Goal: Transaction & Acquisition: Download file/media

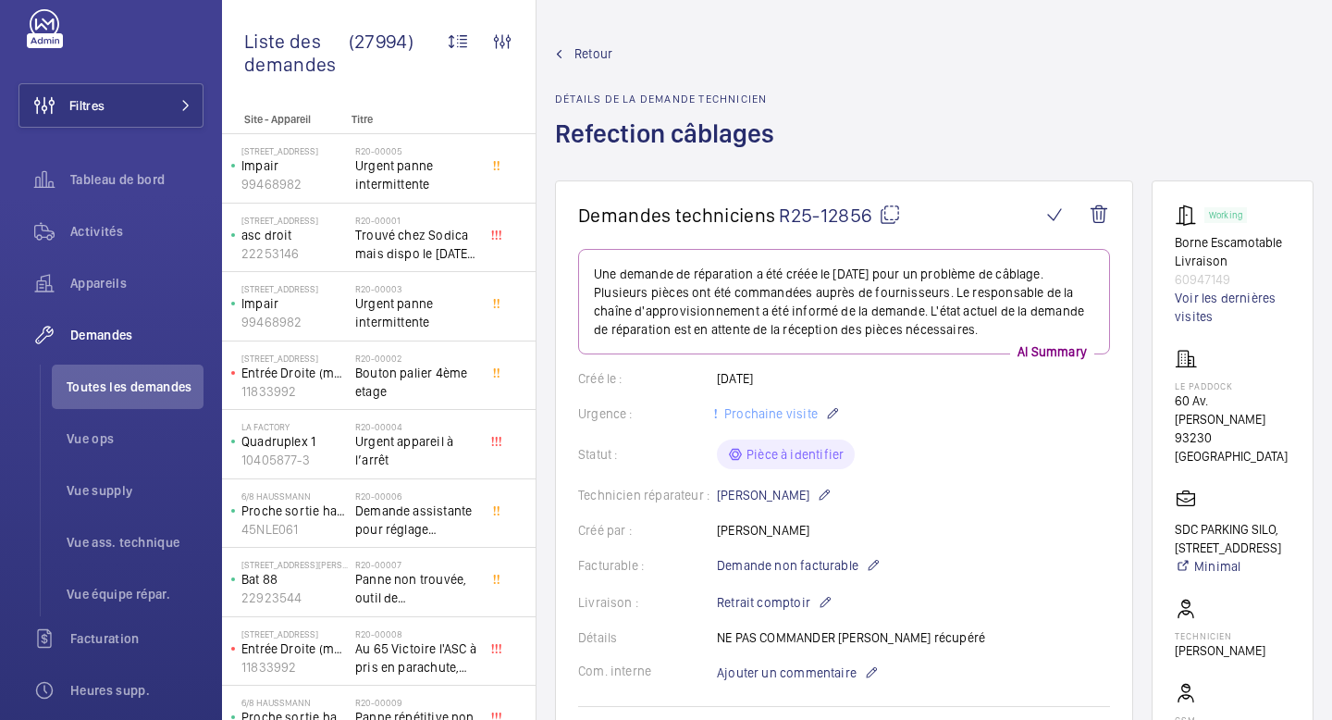
click at [825, 220] on span "R25-12856" at bounding box center [840, 214] width 122 height 23
click at [137, 377] on span "Toutes les demandes" at bounding box center [135, 386] width 137 height 18
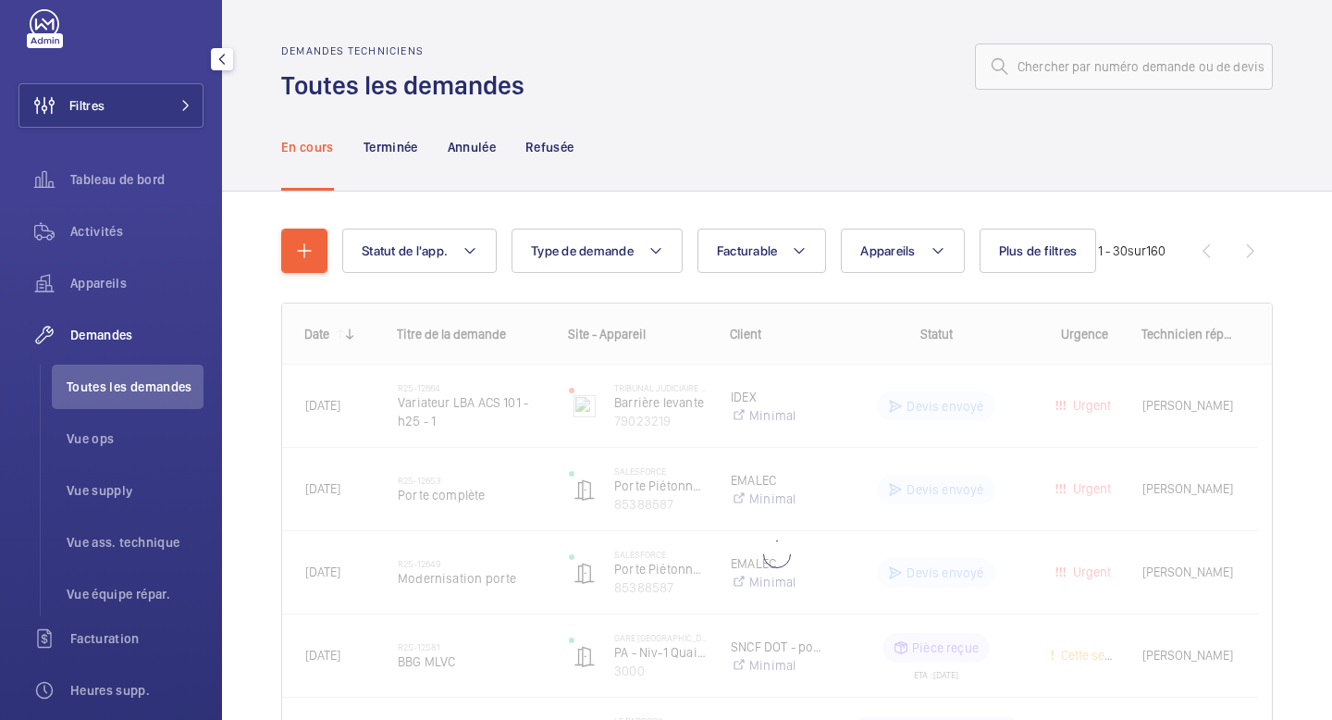
click at [142, 331] on span "Demandes" at bounding box center [136, 335] width 133 height 18
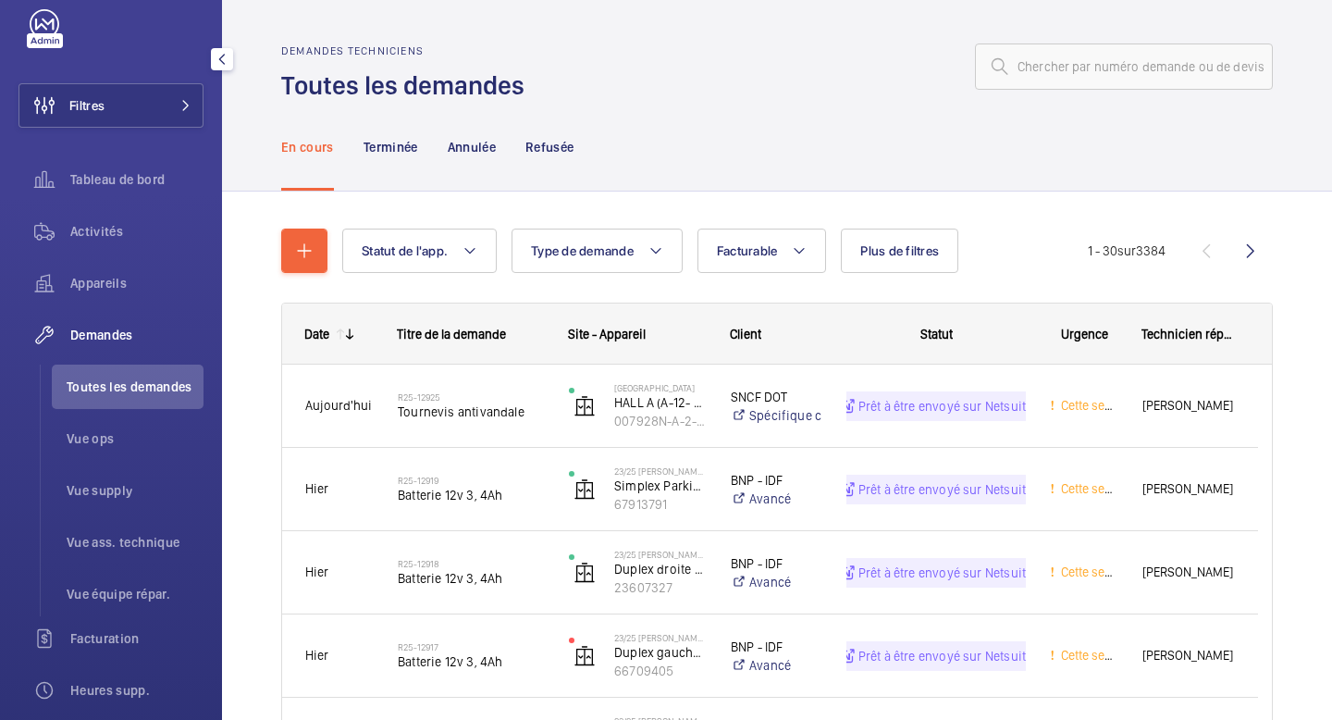
click at [154, 387] on span "Toutes les demandes" at bounding box center [135, 386] width 137 height 18
click at [654, 229] on button "Type de demande" at bounding box center [597, 250] width 171 height 44
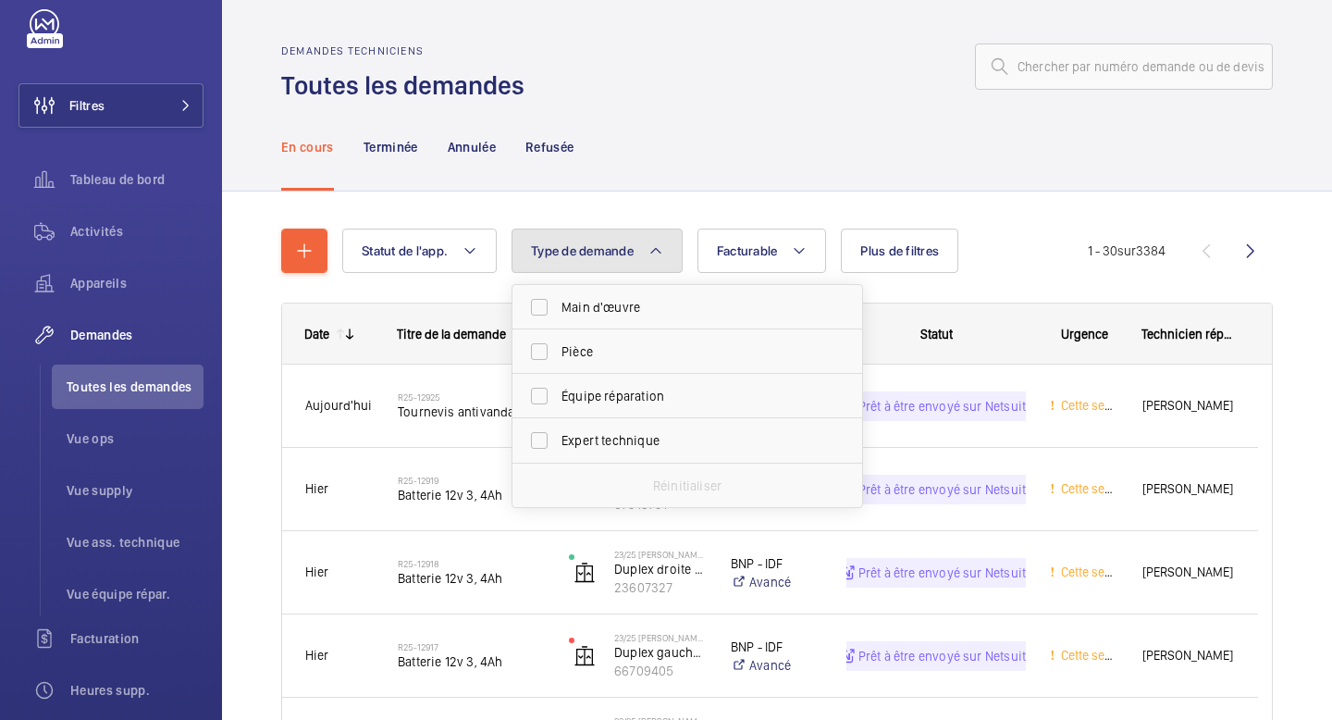
click at [653, 239] on button "Type de demande" at bounding box center [597, 250] width 171 height 44
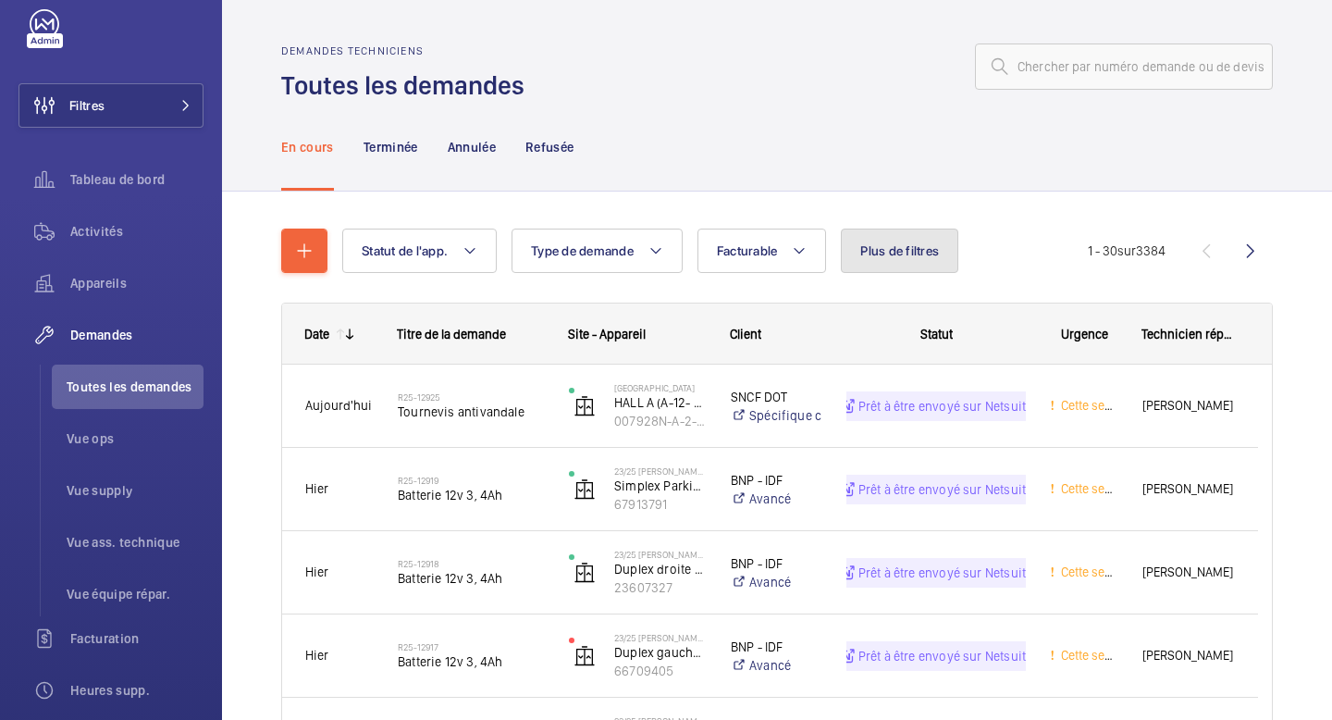
click at [856, 241] on button "Plus de filtres" at bounding box center [899, 250] width 117 height 44
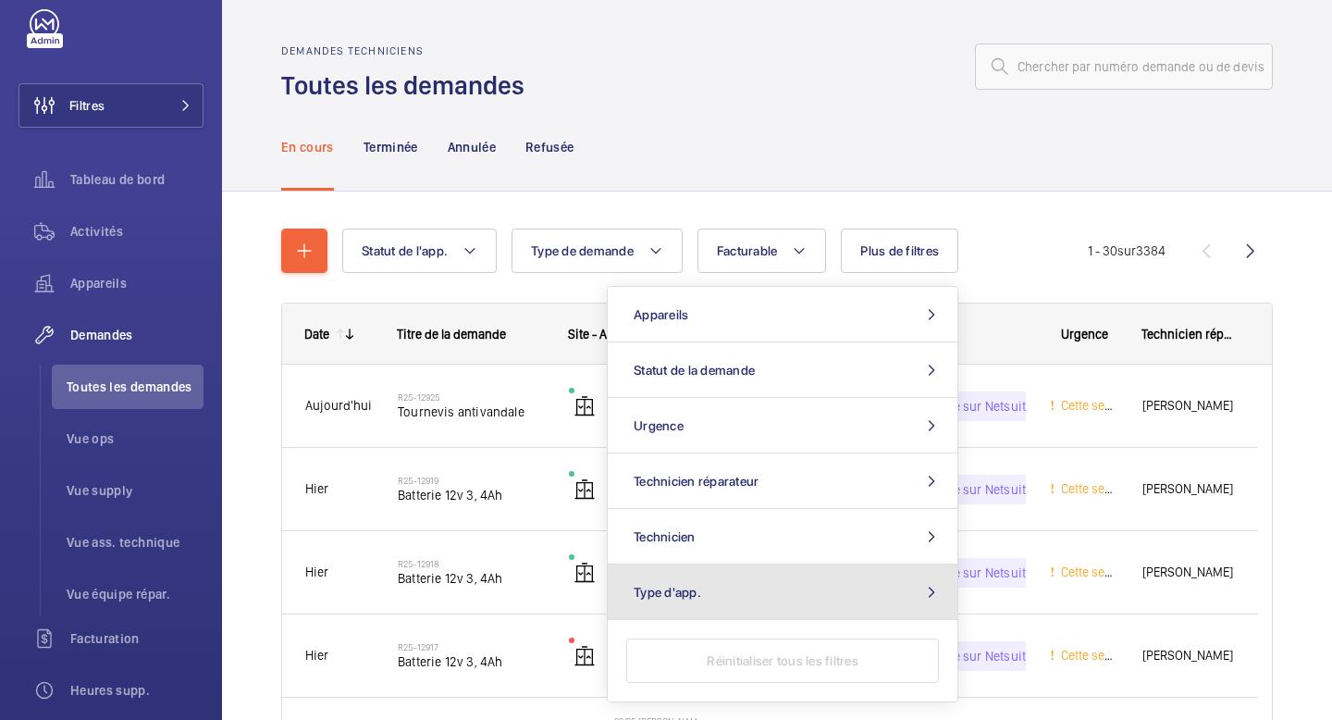
click at [721, 586] on button "Type d'app." at bounding box center [783, 591] width 350 height 55
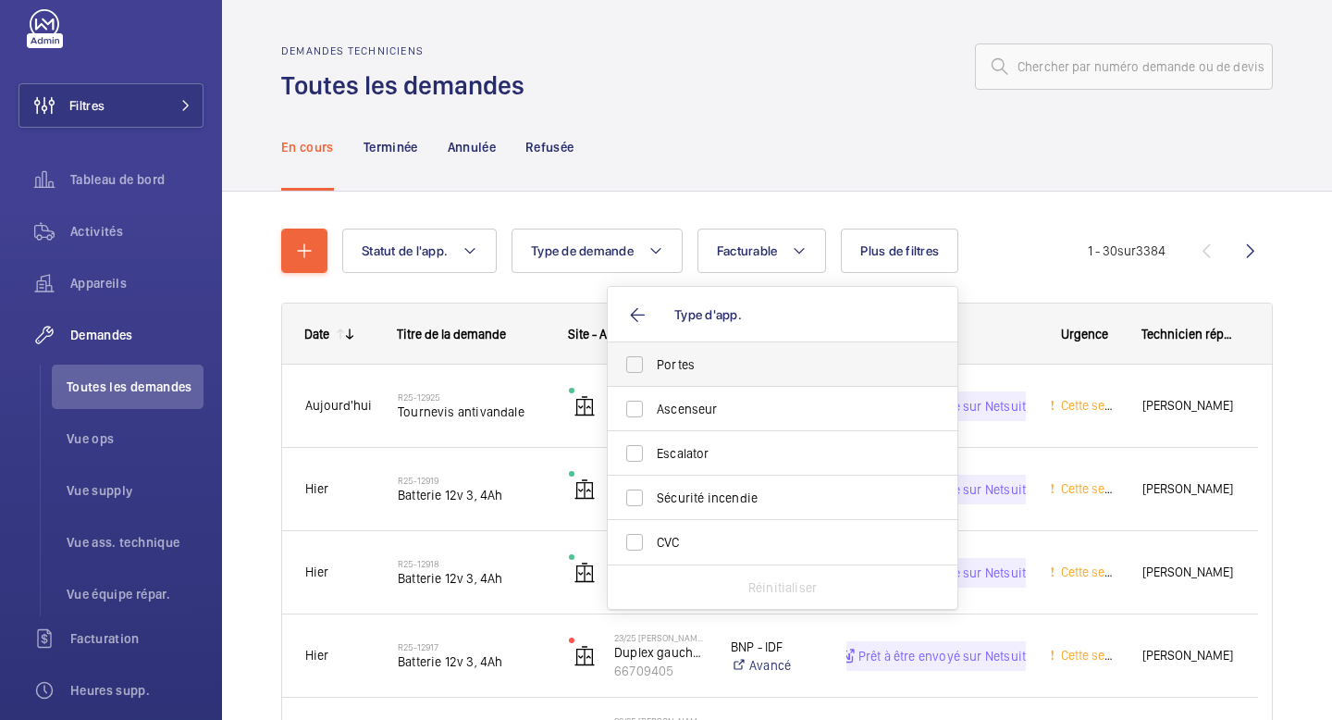
click at [731, 379] on label "Portes" at bounding box center [769, 364] width 322 height 44
click at [653, 379] on input "Portes" at bounding box center [634, 364] width 37 height 37
checkbox input "true"
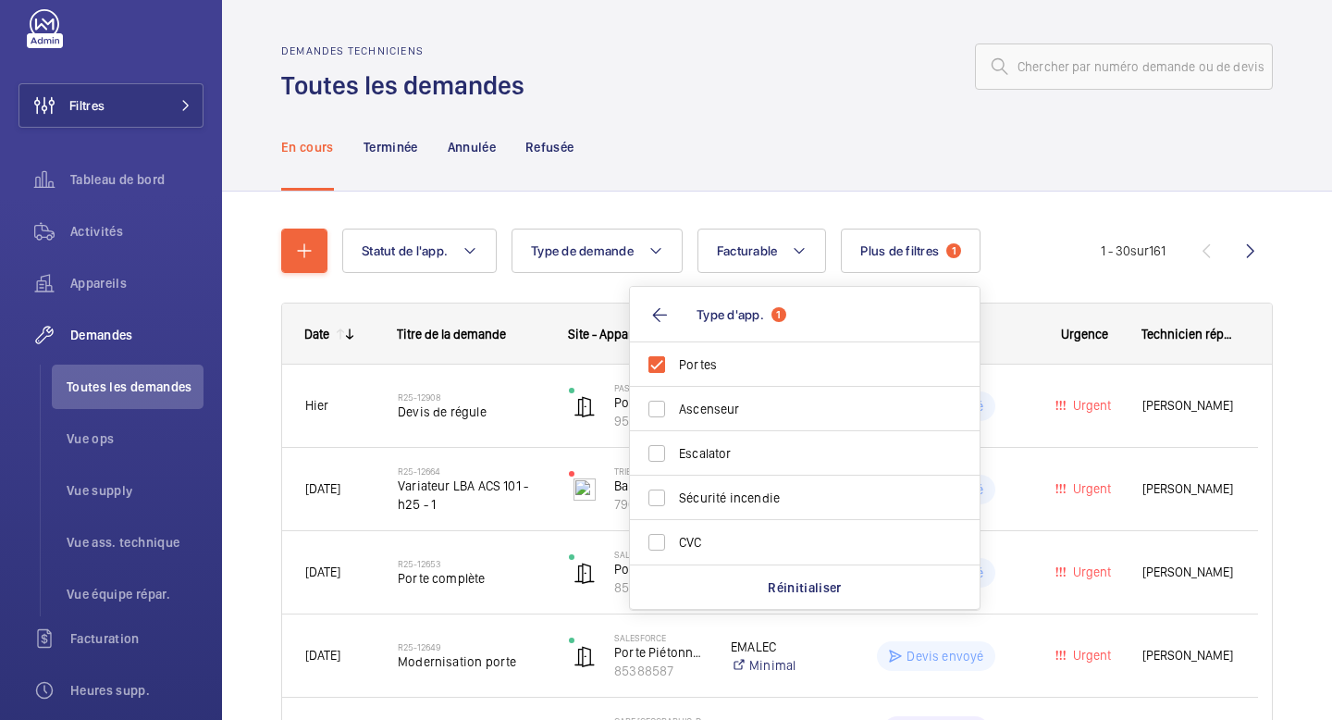
click at [652, 113] on div "En cours Terminée Annulée Refusée" at bounding box center [777, 147] width 992 height 88
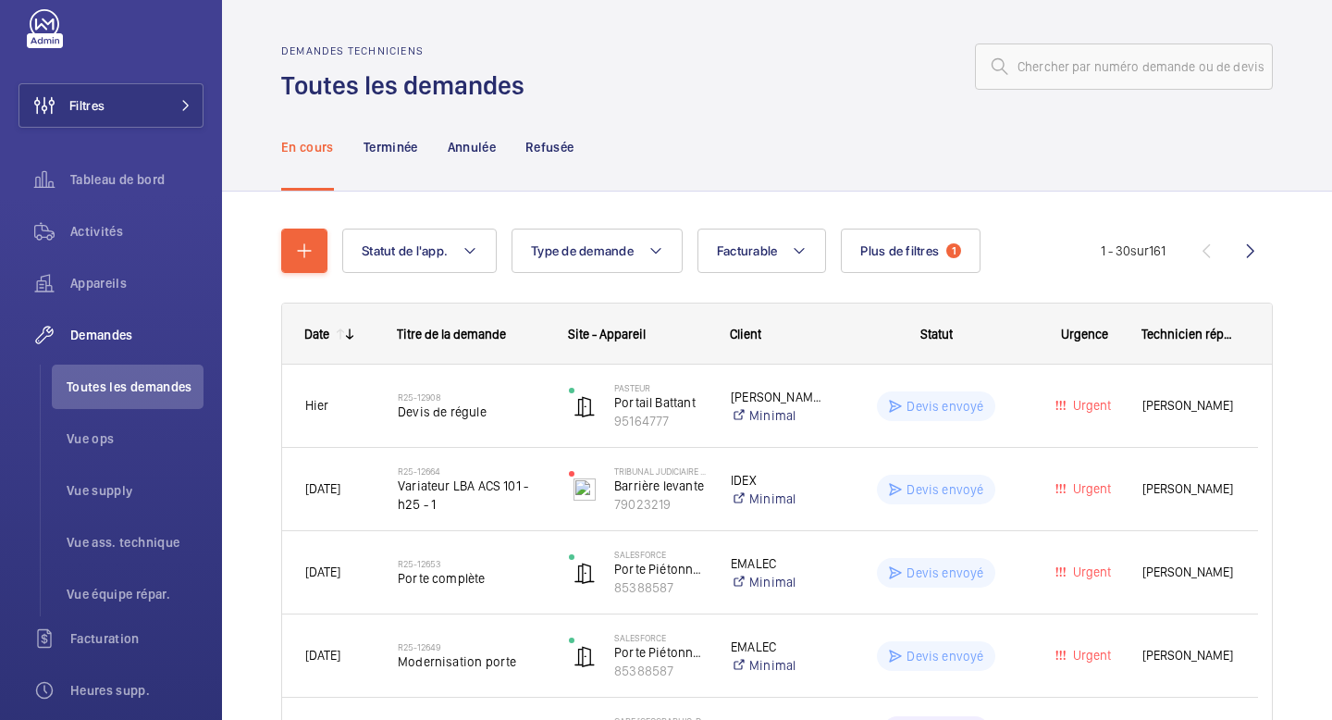
click at [319, 338] on div "Date" at bounding box center [316, 334] width 25 height 15
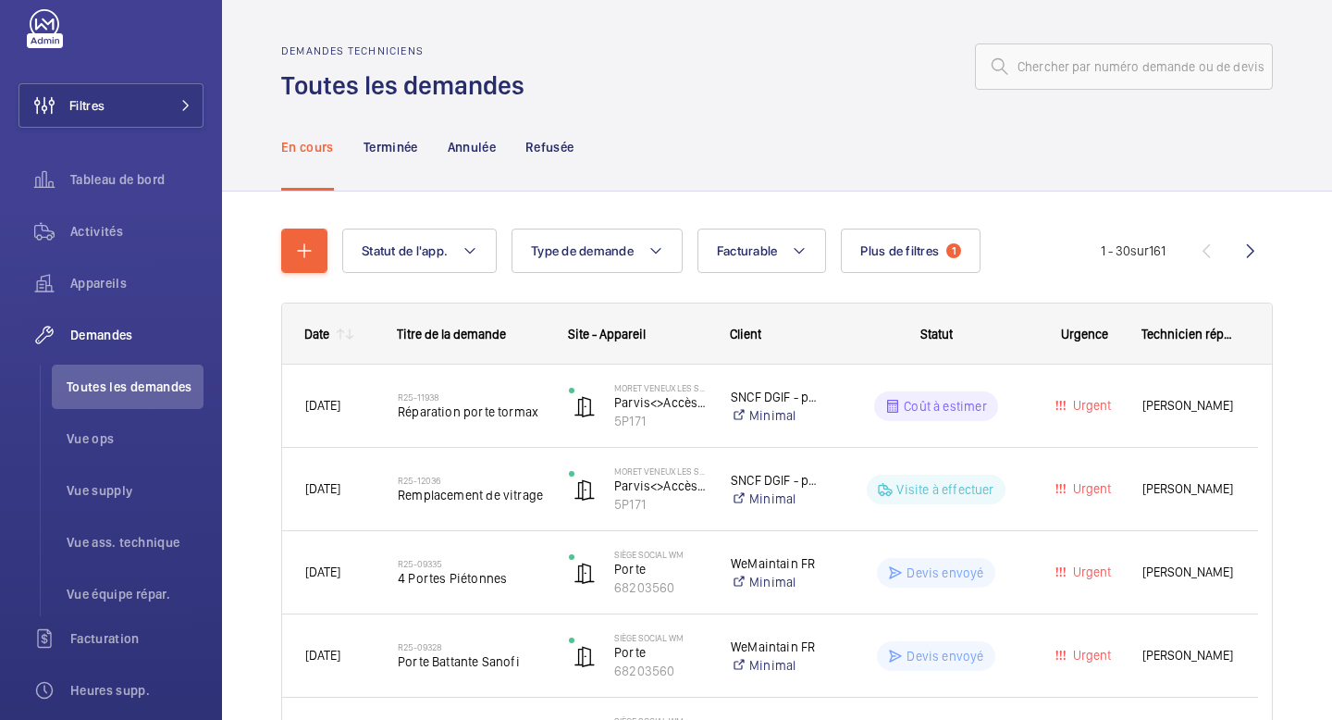
click at [317, 329] on div "Date" at bounding box center [316, 334] width 25 height 15
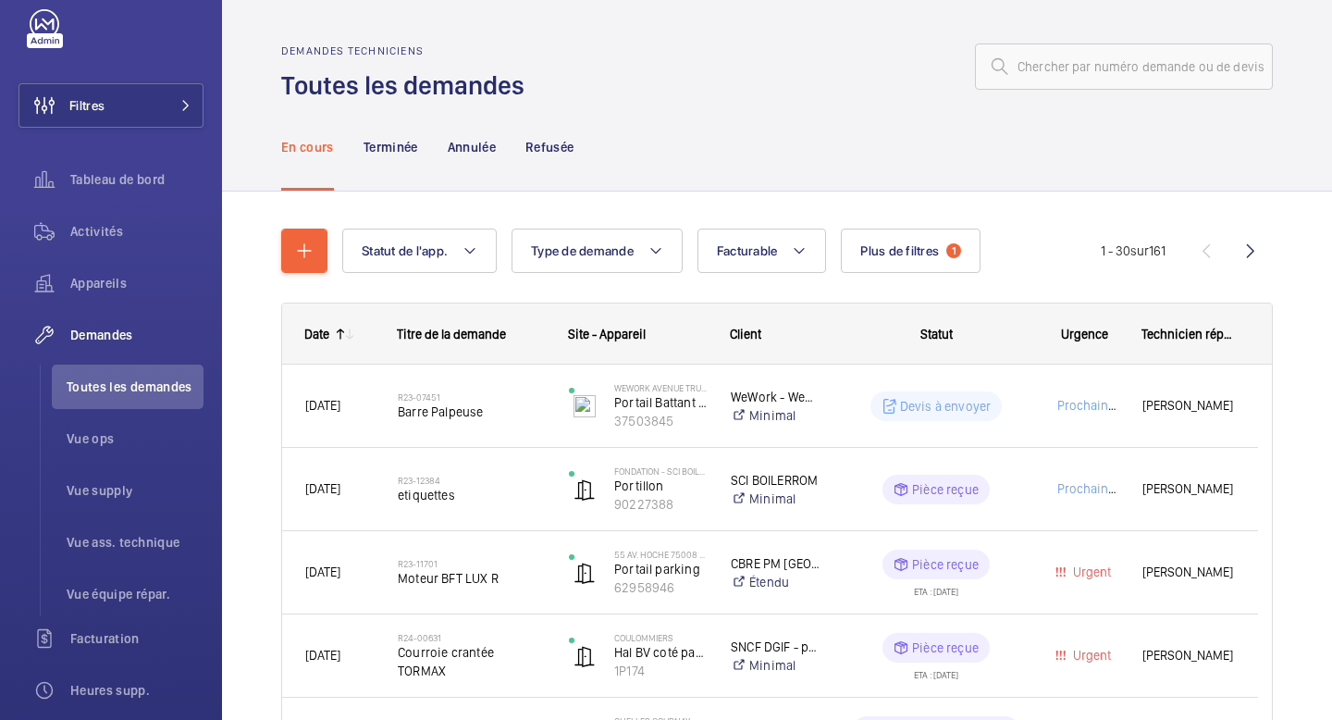
click at [317, 329] on div "Date" at bounding box center [316, 334] width 25 height 15
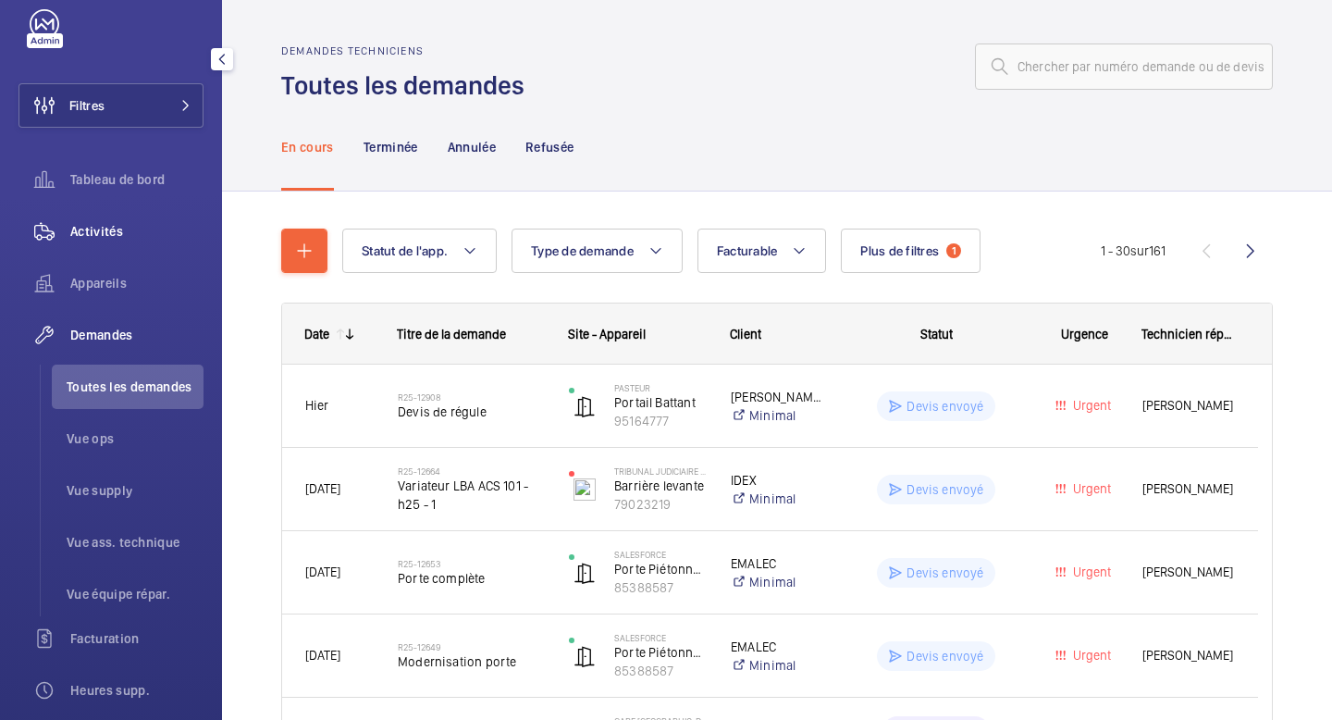
click at [89, 226] on span "Activités" at bounding box center [136, 231] width 133 height 18
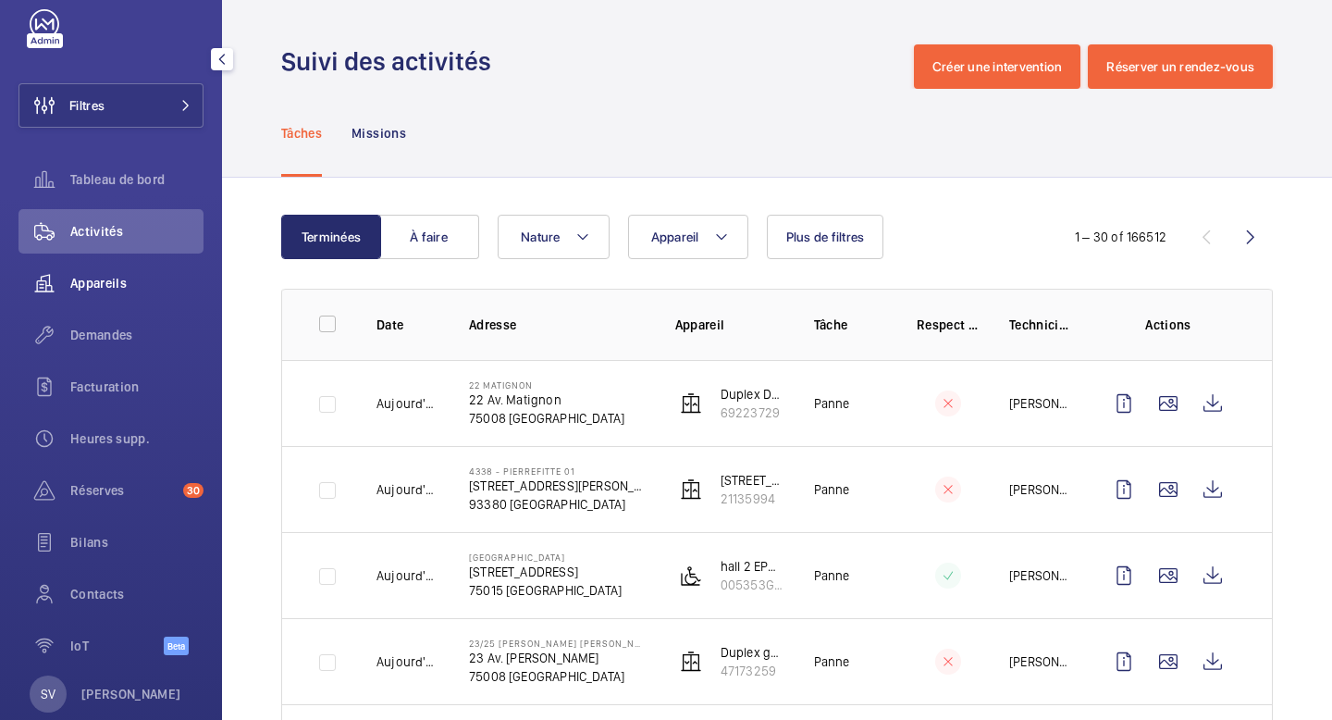
click at [111, 296] on div "Appareils" at bounding box center [110, 283] width 185 height 44
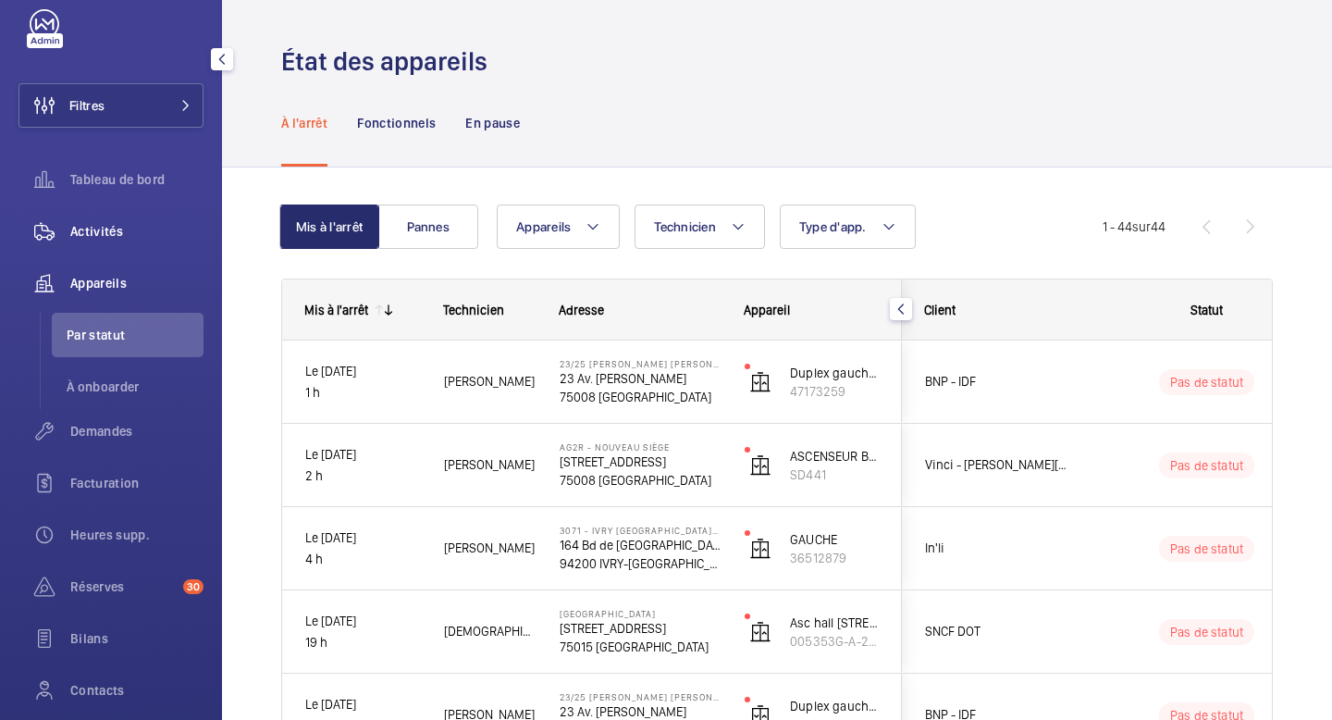
click at [127, 240] on span "Activités" at bounding box center [136, 231] width 133 height 18
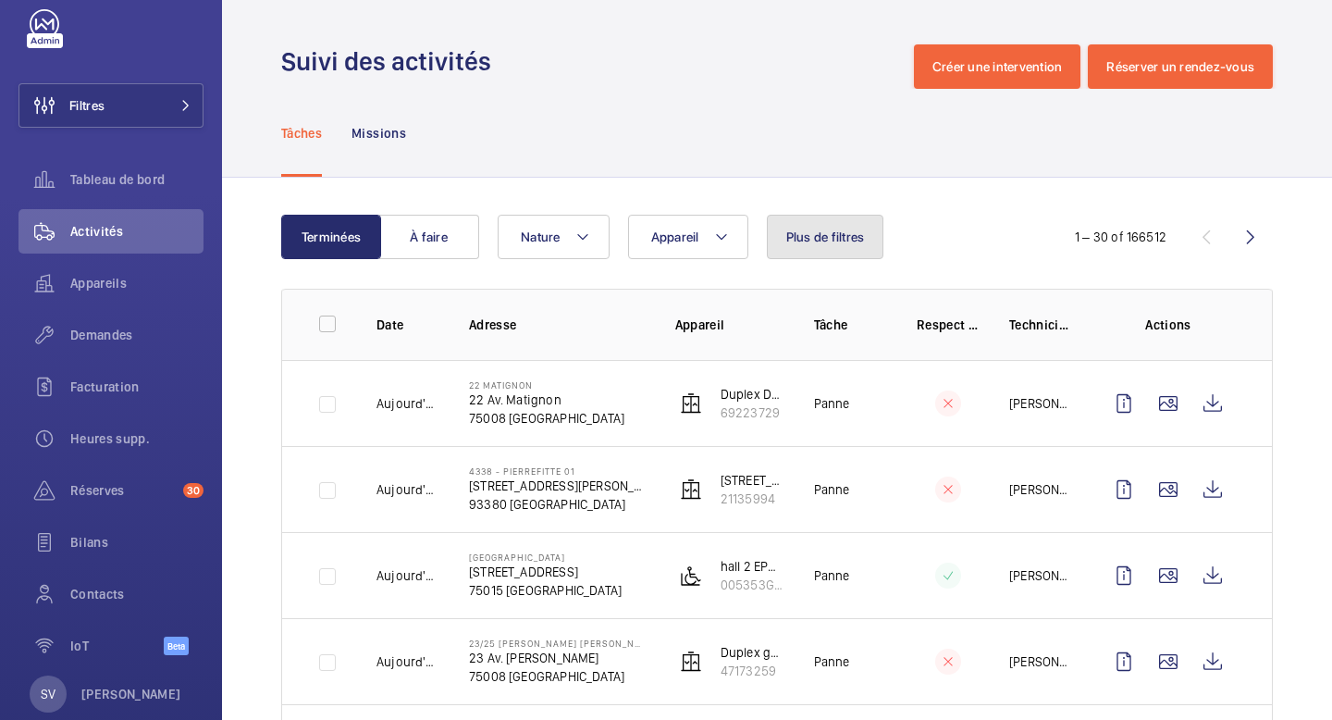
click at [843, 249] on button "Plus de filtres" at bounding box center [825, 237] width 117 height 44
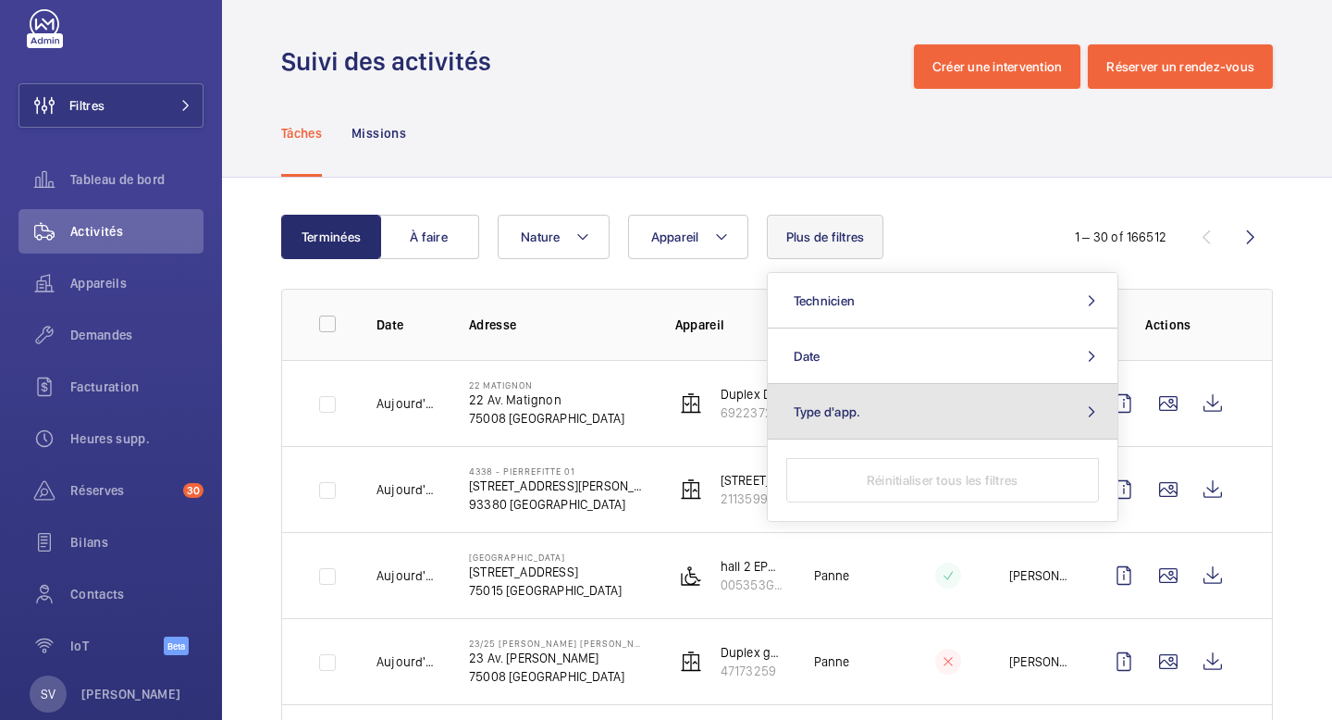
click at [871, 408] on button "Type d'app." at bounding box center [943, 411] width 350 height 55
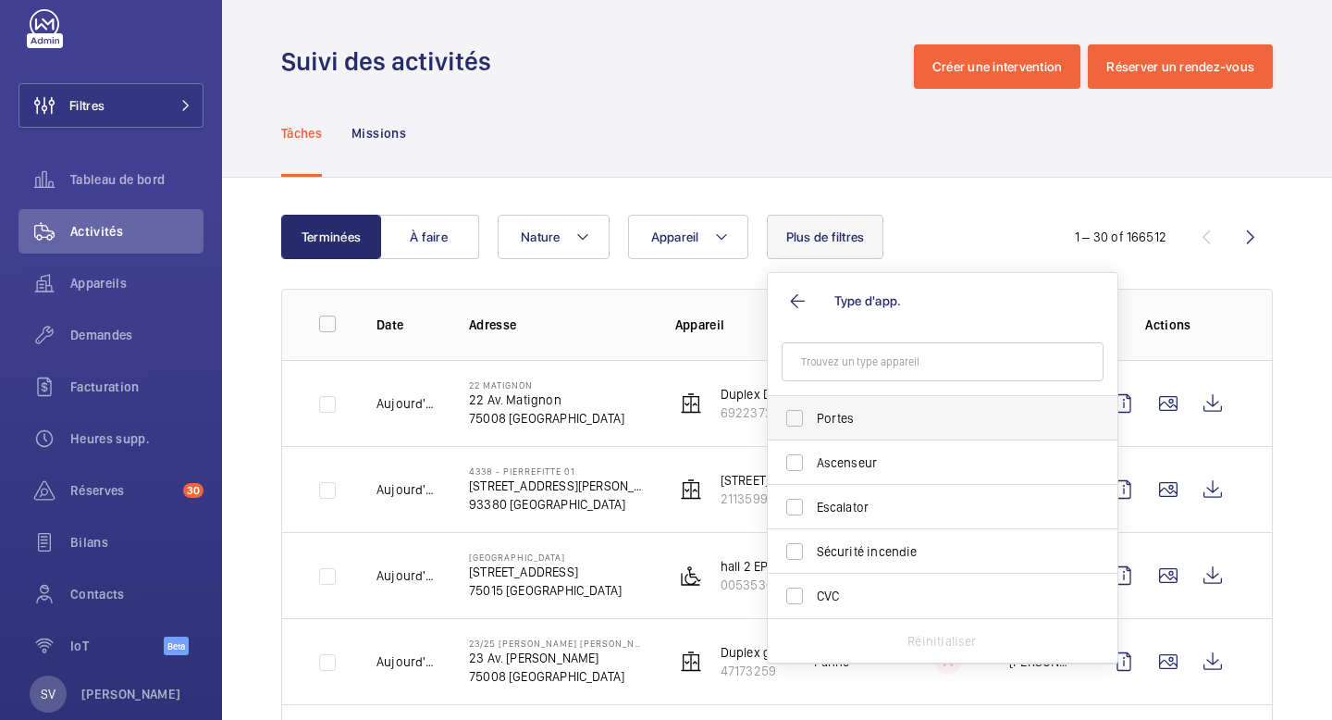
click at [863, 413] on span "Portes" at bounding box center [944, 418] width 254 height 18
click at [813, 413] on input "Portes" at bounding box center [794, 418] width 37 height 37
checkbox input "true"
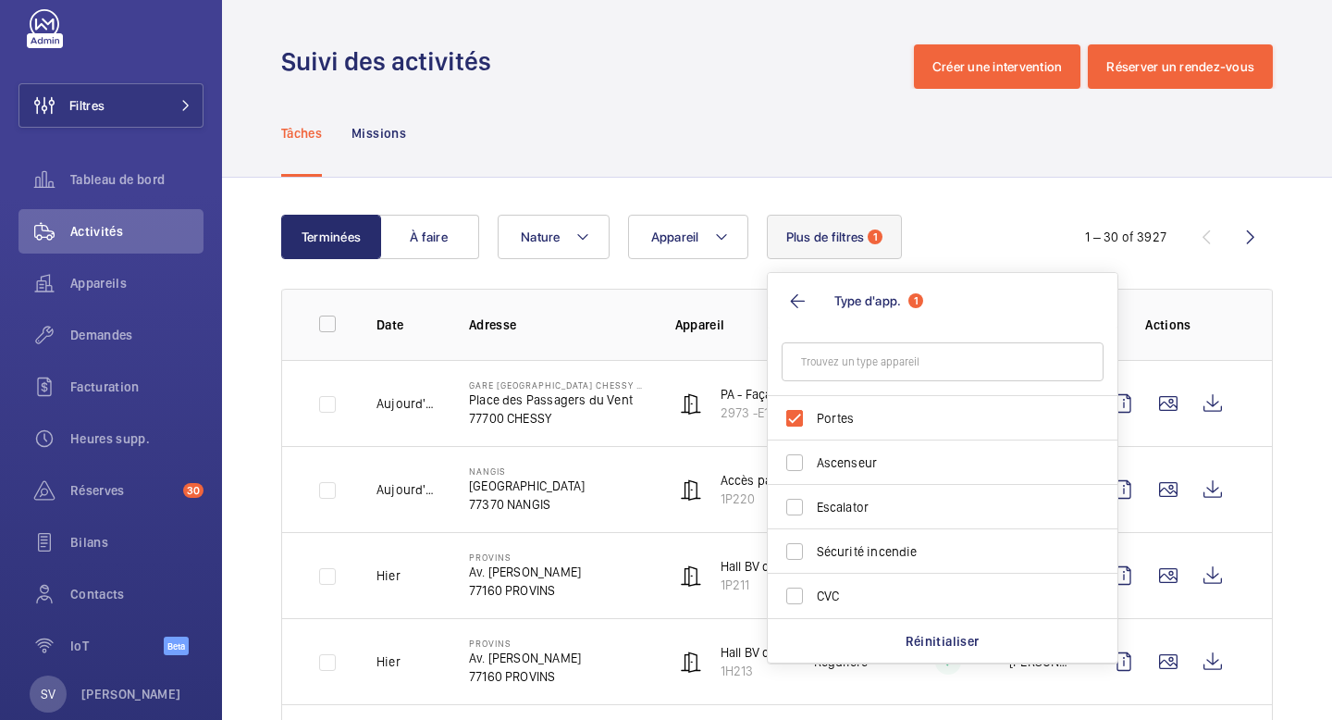
click at [653, 122] on div "Tâches Missions" at bounding box center [777, 133] width 992 height 88
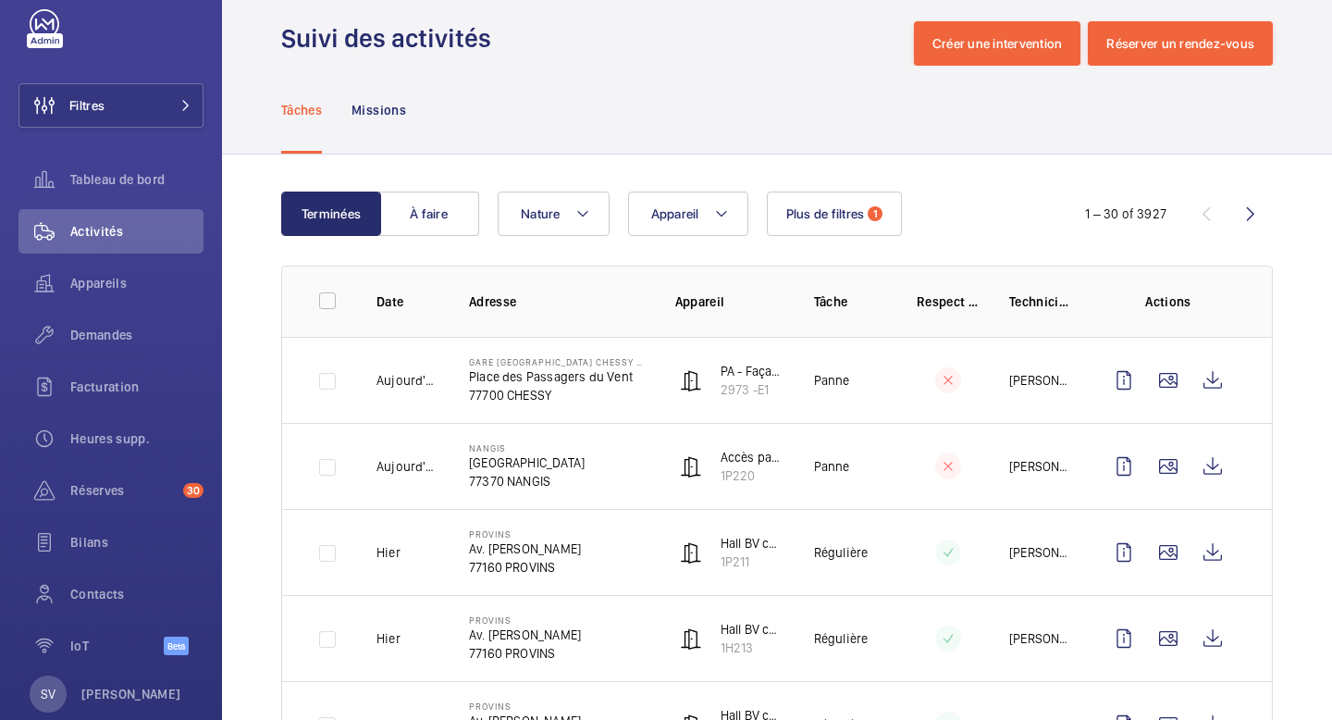
scroll to position [35, 0]
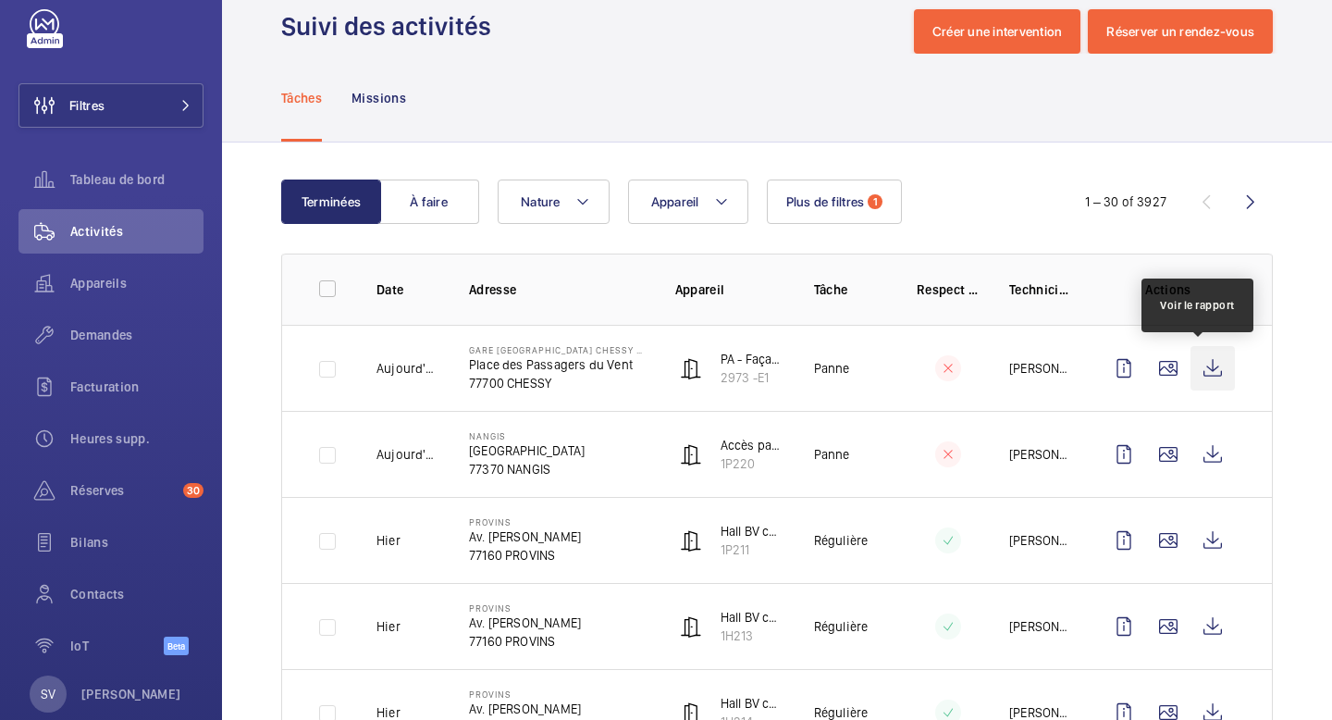
click at [1206, 375] on wm-front-icon-button at bounding box center [1212, 368] width 44 height 44
